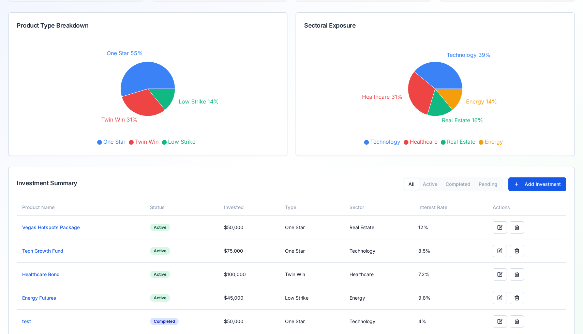
scroll to position [84, 0]
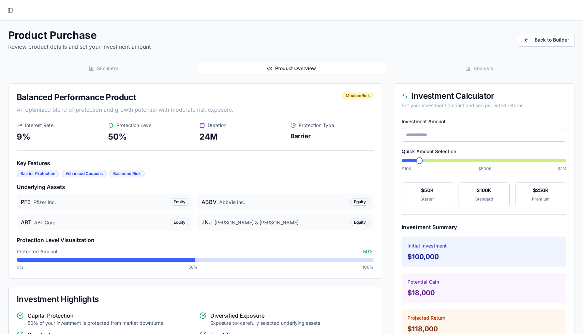
click at [132, 69] on button "Simulator" at bounding box center [104, 68] width 188 height 11
click at [295, 70] on span "Product Overview" at bounding box center [295, 68] width 41 height 7
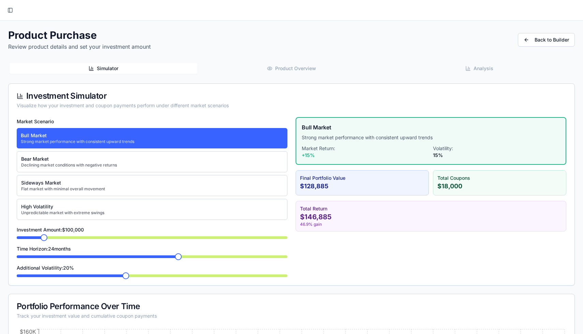
click at [126, 71] on button "Simulator" at bounding box center [104, 68] width 188 height 11
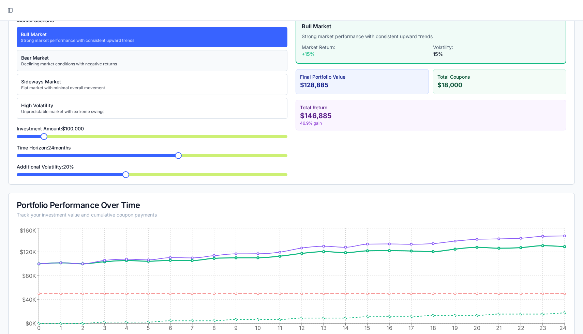
scroll to position [105, 0]
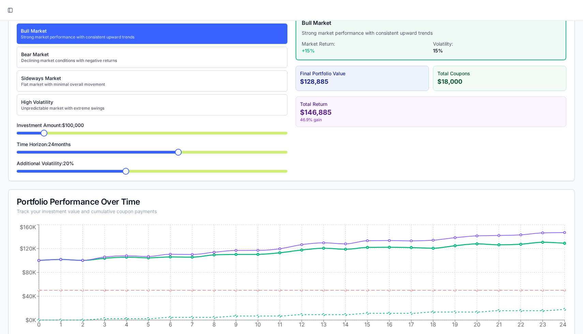
click at [129, 173] on span at bounding box center [125, 171] width 7 height 7
click at [130, 171] on span at bounding box center [152, 171] width 271 height 3
click at [134, 171] on span at bounding box center [152, 171] width 271 height 3
click at [182, 151] on span at bounding box center [178, 152] width 7 height 7
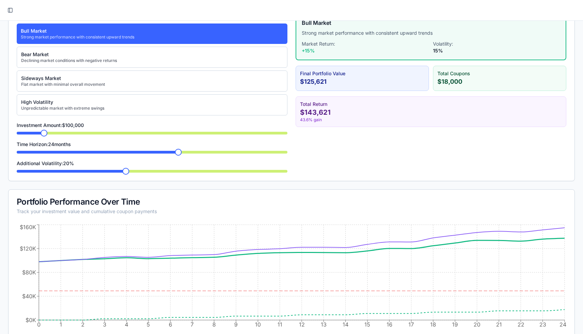
click at [41, 134] on span at bounding box center [44, 133] width 7 height 7
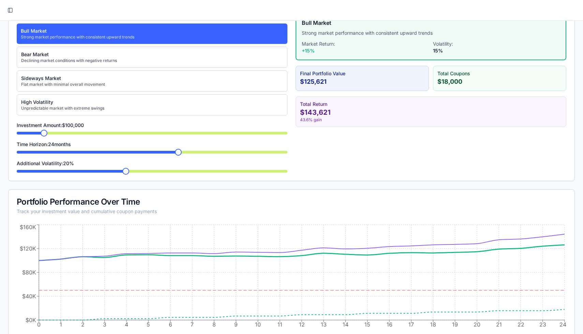
click at [182, 154] on span at bounding box center [178, 152] width 7 height 7
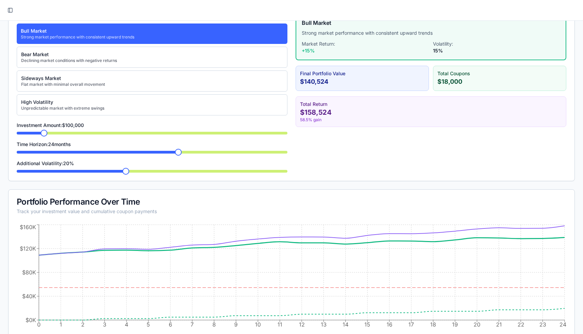
click at [41, 135] on span at bounding box center [44, 133] width 7 height 7
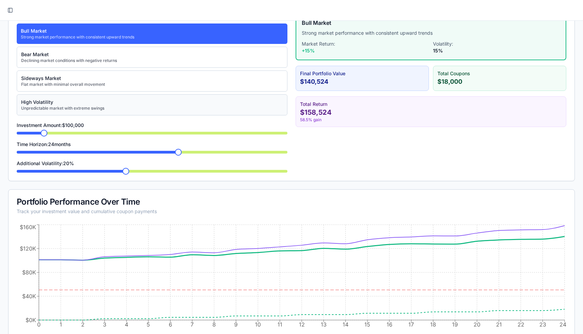
click at [57, 110] on div "Unpredictable market with extreme swings" at bounding box center [62, 108] width 83 height 5
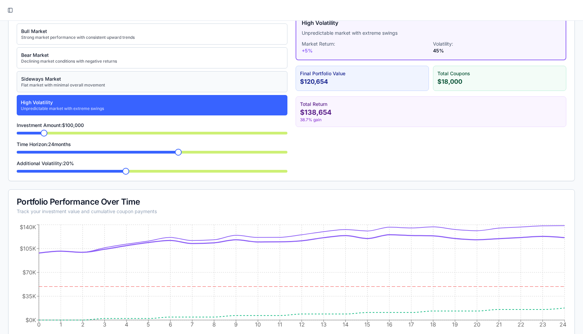
click at [66, 90] on button "Sideways Market Flat market with minimal overall movement" at bounding box center [152, 81] width 271 height 21
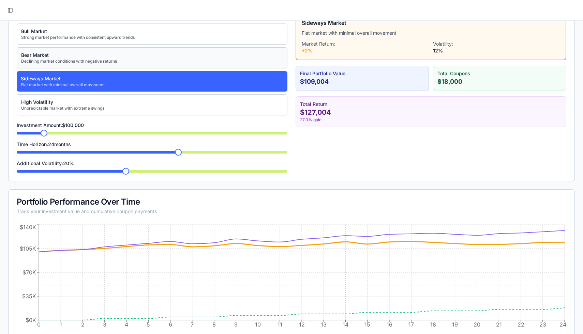
click at [80, 57] on div "Bear Market" at bounding box center [69, 55] width 96 height 7
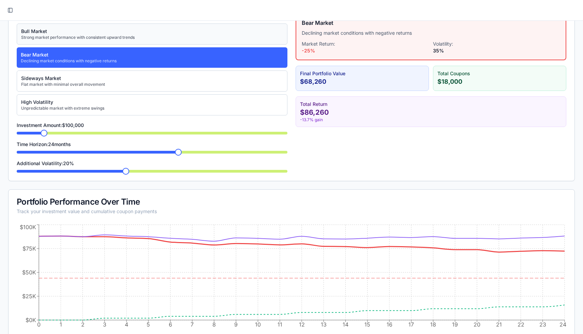
click at [80, 41] on button "Bull Market Strong market performance with consistent upward trends" at bounding box center [152, 34] width 271 height 21
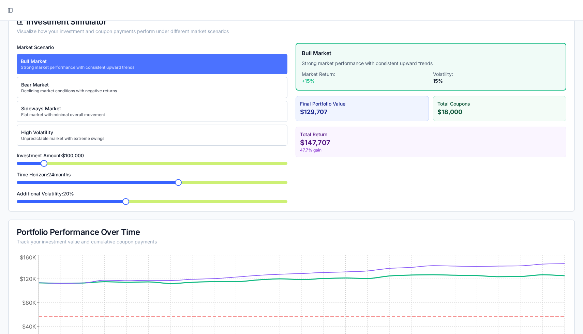
scroll to position [74, 0]
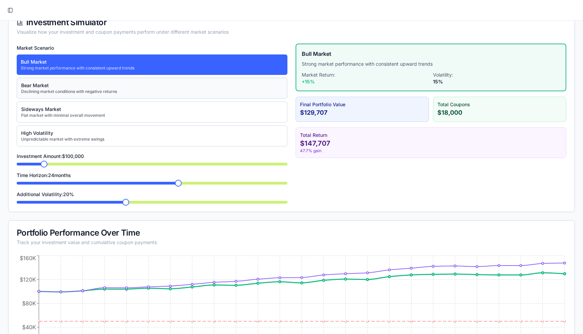
click at [90, 87] on div "Bear Market" at bounding box center [69, 85] width 96 height 7
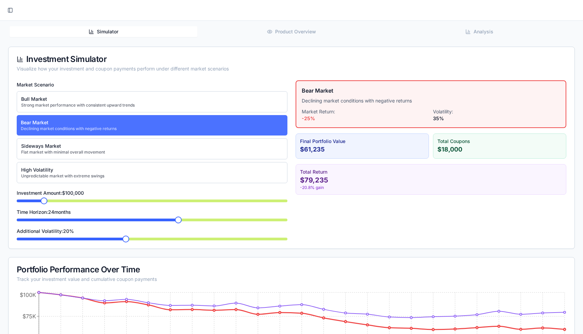
scroll to position [32, 0]
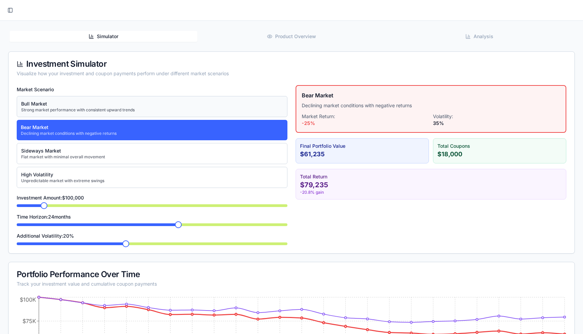
click at [96, 104] on div "Bull Market" at bounding box center [77, 104] width 113 height 7
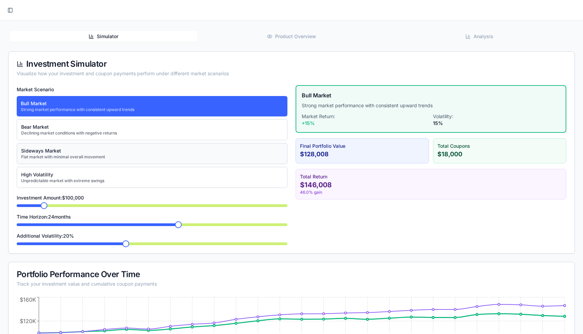
click at [87, 154] on div "Sideways Market" at bounding box center [63, 151] width 84 height 7
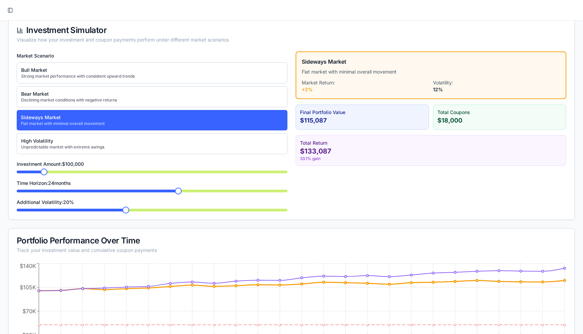
scroll to position [68, 0]
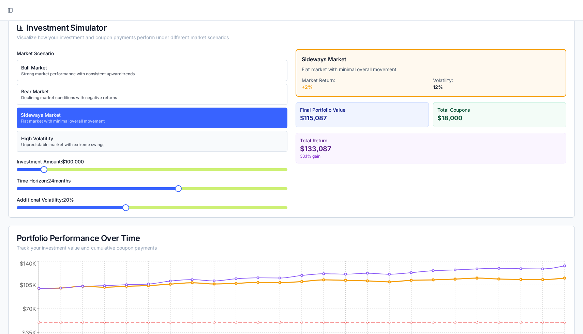
click at [94, 146] on div "Unpredictable market with extreme swings" at bounding box center [62, 144] width 83 height 5
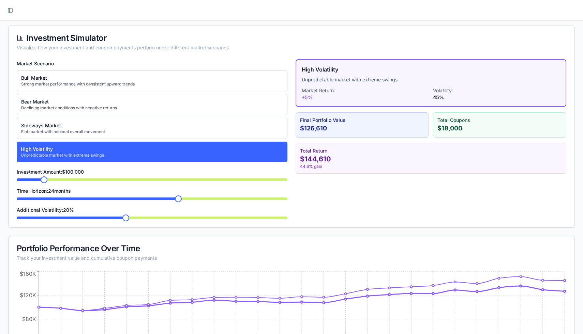
scroll to position [0, 0]
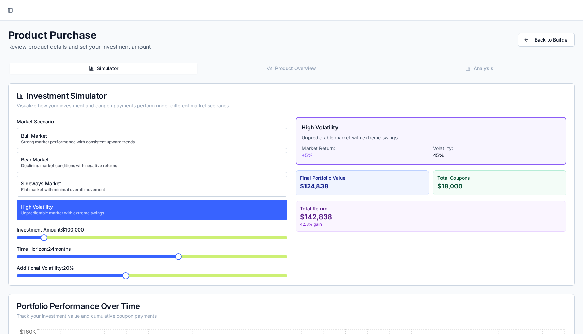
click at [266, 71] on button "Product Overview" at bounding box center [291, 68] width 188 height 11
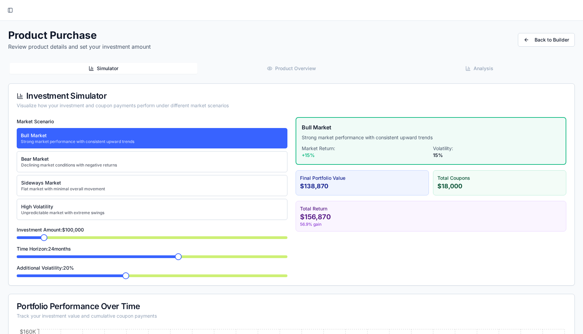
click at [119, 69] on button "Simulator" at bounding box center [104, 68] width 188 height 11
click at [81, 163] on div "Declining market conditions with negative returns" at bounding box center [69, 165] width 96 height 5
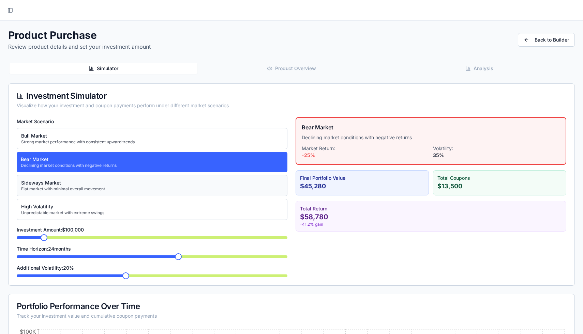
click at [82, 187] on div "Flat market with minimal overall movement" at bounding box center [63, 188] width 84 height 5
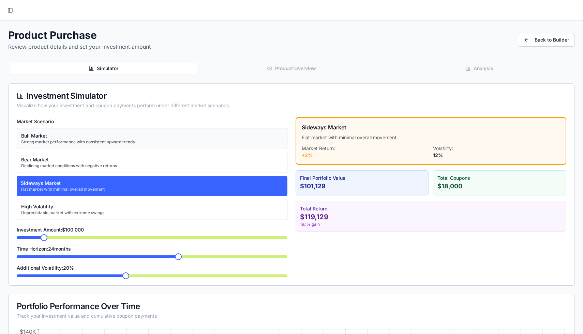
click at [71, 132] on button "Bull Market Strong market performance with consistent upward trends" at bounding box center [152, 138] width 271 height 21
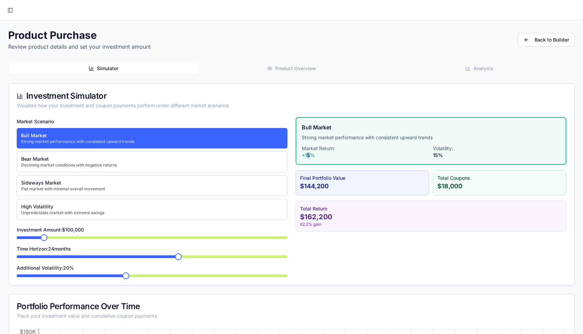
drag, startPoint x: 306, startPoint y: 156, endPoint x: 313, endPoint y: 156, distance: 6.8
click at [313, 156] on div "+ 15 %" at bounding box center [365, 155] width 127 height 7
click at [394, 164] on div "Bull Market Strong market performance with consistent upward trends Market Retu…" at bounding box center [430, 141] width 271 height 48
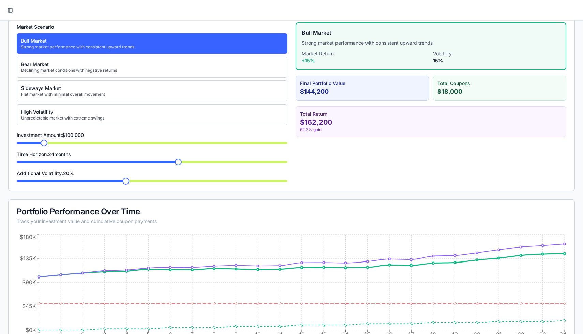
scroll to position [114, 0]
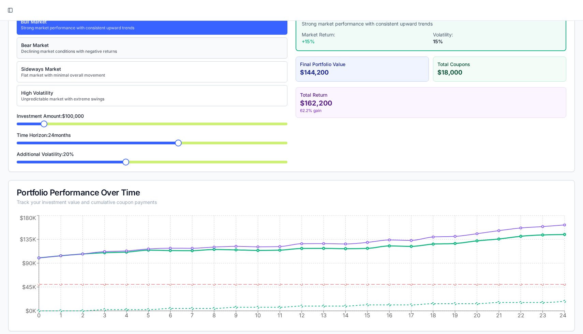
click at [52, 44] on div "Bear Market" at bounding box center [69, 45] width 96 height 7
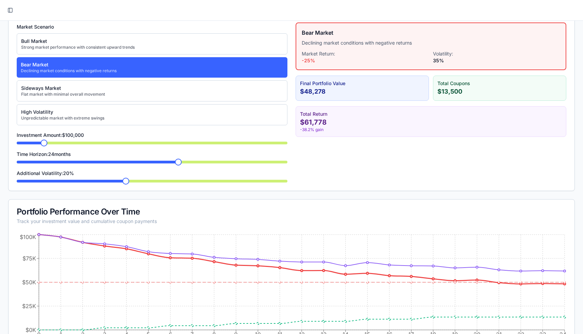
scroll to position [96, 0]
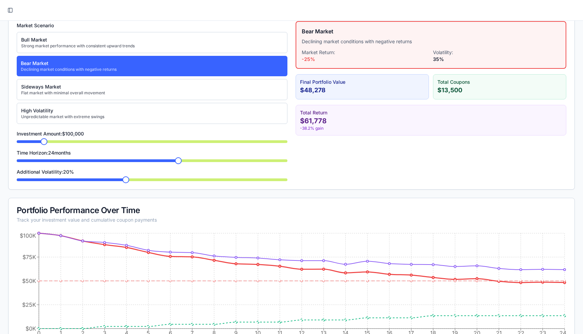
click at [42, 140] on span at bounding box center [44, 141] width 7 height 7
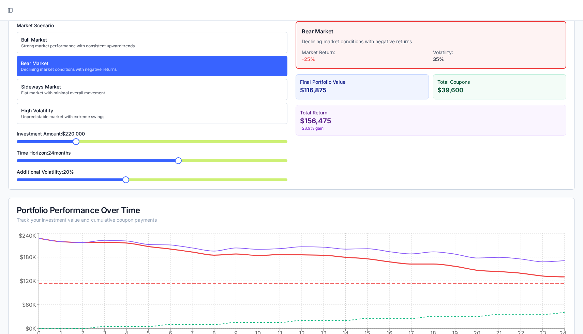
click at [74, 146] on div "Market Scenario Bull Market Strong market performance with consistent upward tr…" at bounding box center [152, 101] width 271 height 160
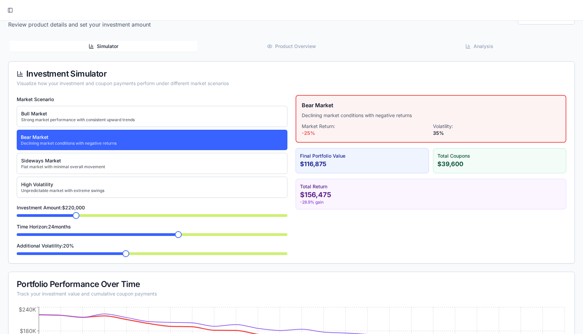
scroll to position [0, 0]
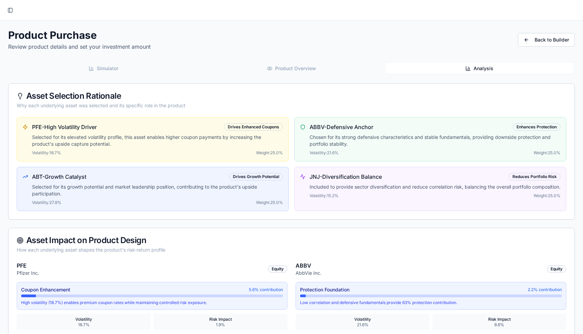
click at [468, 70] on icon "button" at bounding box center [467, 68] width 5 height 5
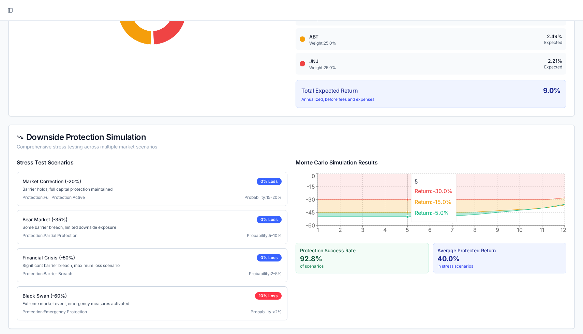
scroll to position [969, 0]
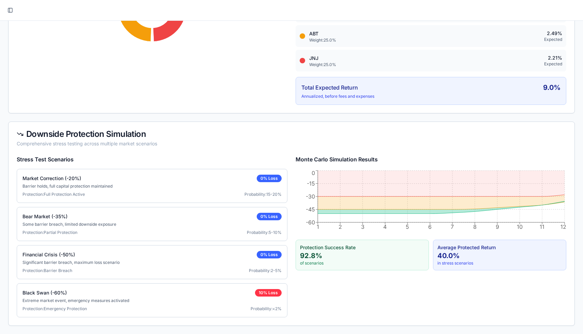
click at [201, 186] on p "Barrier holds, full capital protection maintained" at bounding box center [151, 186] width 259 height 5
click at [187, 209] on div "Bear Market (-35%) 0% Loss Some barrier breach, limited downside exposure Prote…" at bounding box center [152, 224] width 271 height 34
click at [189, 250] on div "Financial Crisis (-50%) 0% Loss Significant barrier breach, maximum loss scenar…" at bounding box center [152, 262] width 271 height 34
click at [7, 12] on button "Toggle Sidebar" at bounding box center [10, 10] width 10 height 10
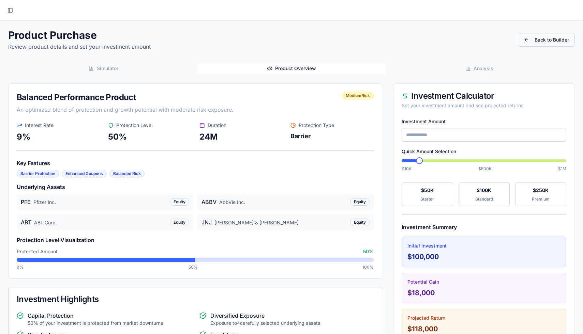
click at [520, 36] on link "Back to Builder" at bounding box center [546, 40] width 57 height 14
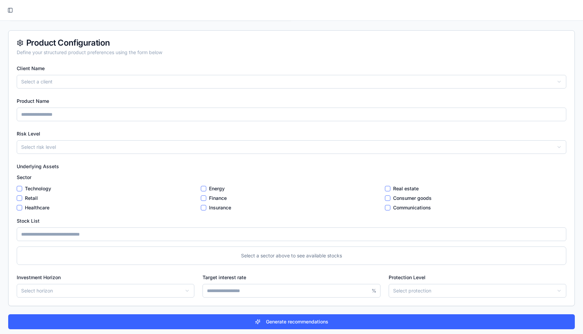
scroll to position [57, 0]
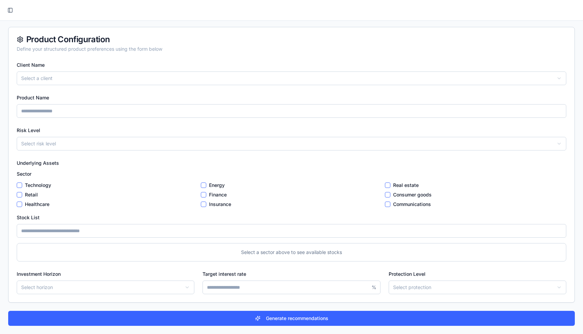
click at [60, 142] on html "StructureBuilder Financial Products Navigation Client Overview Product Dashboar…" at bounding box center [291, 138] width 583 height 391
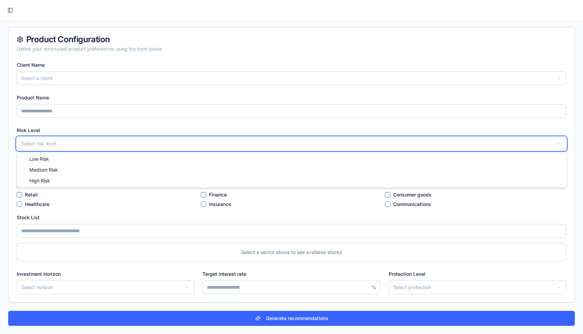
click at [59, 200] on html "StructureBuilder Financial Products Navigation Client Overview Product Dashboar…" at bounding box center [291, 138] width 583 height 391
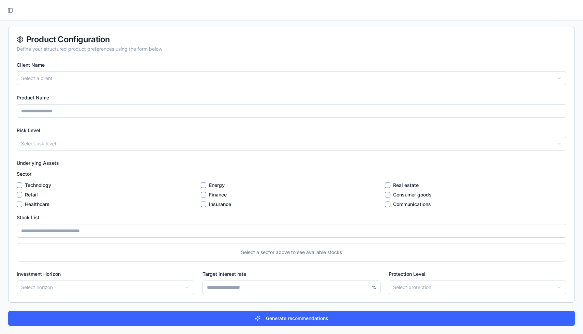
click at [21, 186] on button "Technology" at bounding box center [19, 185] width 5 height 5
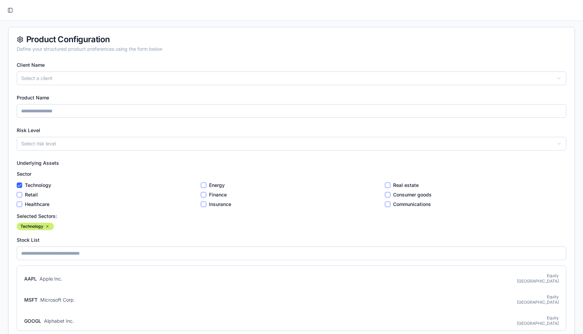
click at [207, 185] on div "Energy" at bounding box center [291, 185] width 181 height 7
click at [202, 185] on button "Energy" at bounding box center [203, 185] width 5 height 5
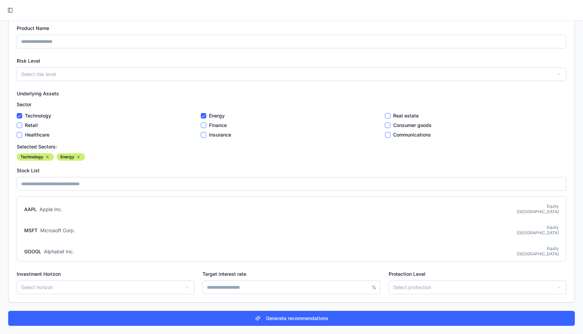
click at [62, 290] on html "StructureBuilder Financial Products Navigation Client Overview Product Dashboar…" at bounding box center [291, 104] width 583 height 460
click at [224, 288] on input "Target interest rate" at bounding box center [291, 288] width 178 height 14
type input "*"
click at [407, 283] on html "StructureBuilder Financial Products Navigation Client Overview Product Dashboar…" at bounding box center [291, 104] width 583 height 460
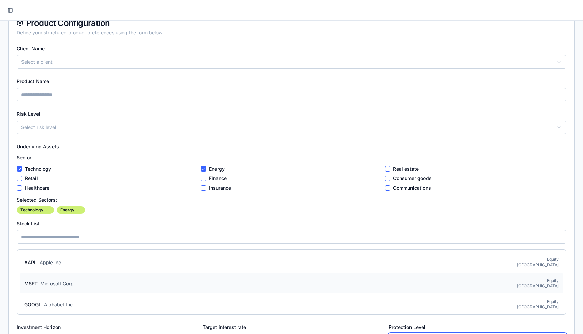
scroll to position [73, 0]
click at [43, 267] on div "AAPL Apple Inc." at bounding box center [43, 263] width 38 height 8
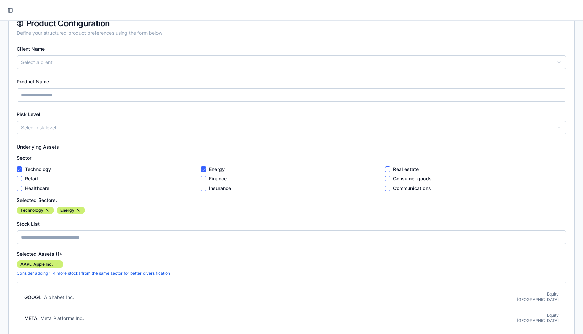
scroll to position [158, 0]
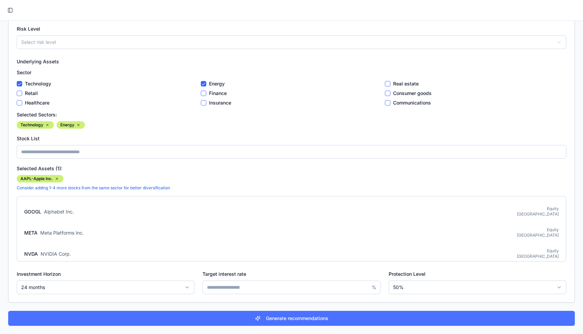
click at [218, 314] on button "Generate recommendations" at bounding box center [291, 318] width 566 height 15
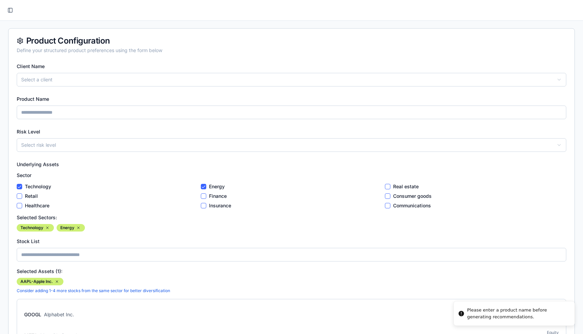
scroll to position [46, 0]
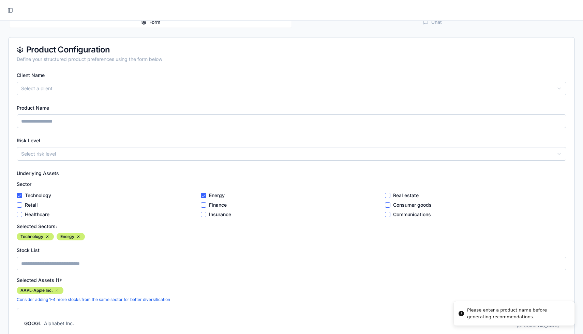
click at [99, 84] on html "StructureBuilder Financial Products Navigation Client Overview Product Dashboar…" at bounding box center [291, 200] width 583 height 492
click at [64, 117] on input "Product Name" at bounding box center [291, 122] width 549 height 14
type input "*****"
click at [53, 149] on html "StructureBuilder Financial Products Navigation Client Overview Product Dashboar…" at bounding box center [291, 200] width 583 height 492
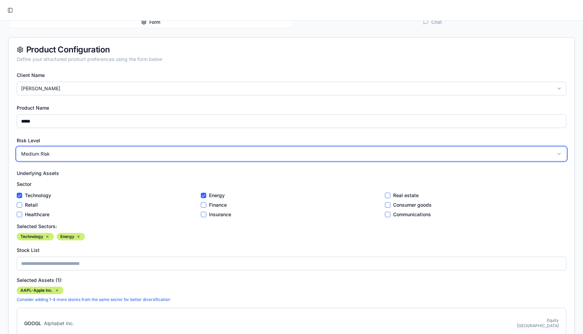
scroll to position [158, 0]
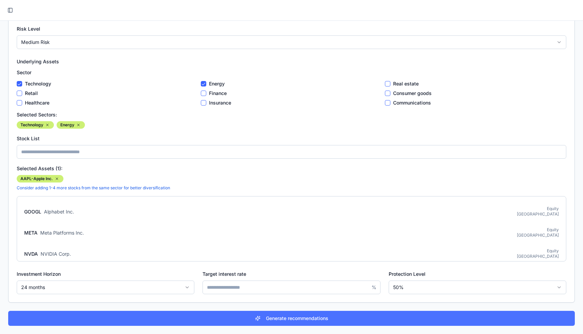
click at [109, 311] on button "Generate recommendations" at bounding box center [291, 318] width 566 height 15
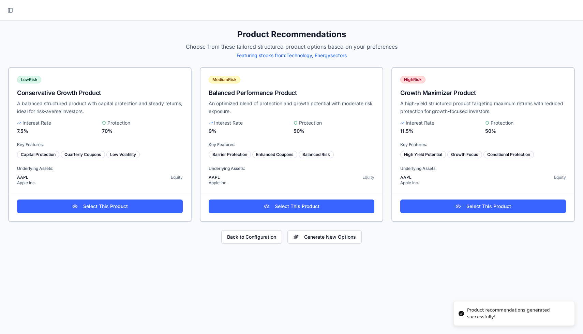
scroll to position [0, 0]
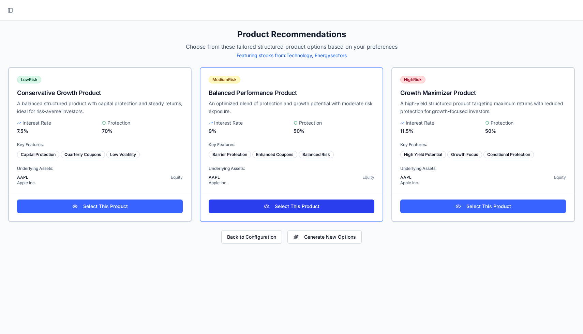
click at [258, 212] on link "Select This Product" at bounding box center [292, 207] width 166 height 14
